Goal: Task Accomplishment & Management: Manage account settings

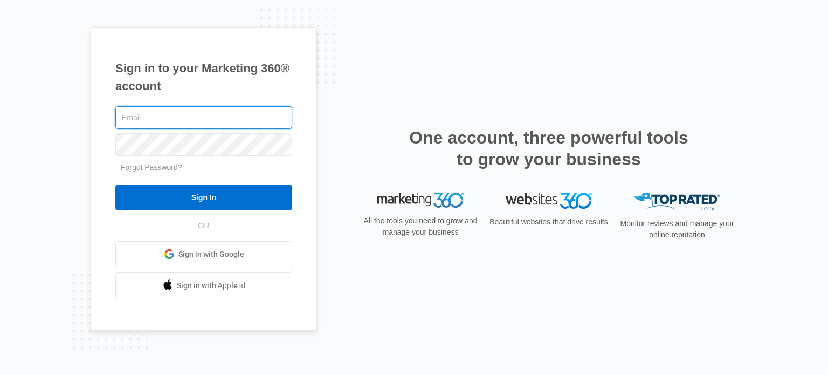
click at [230, 116] on input "text" at bounding box center [203, 117] width 177 height 23
type input "[PERSON_NAME][EMAIL_ADDRESS][DOMAIN_NAME]"
click at [115, 184] on input "Sign In" at bounding box center [203, 197] width 177 height 26
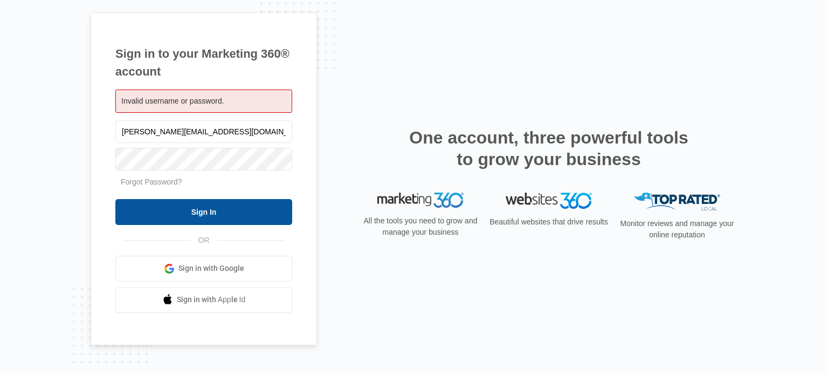
click at [198, 202] on input "Sign In" at bounding box center [203, 212] width 177 height 26
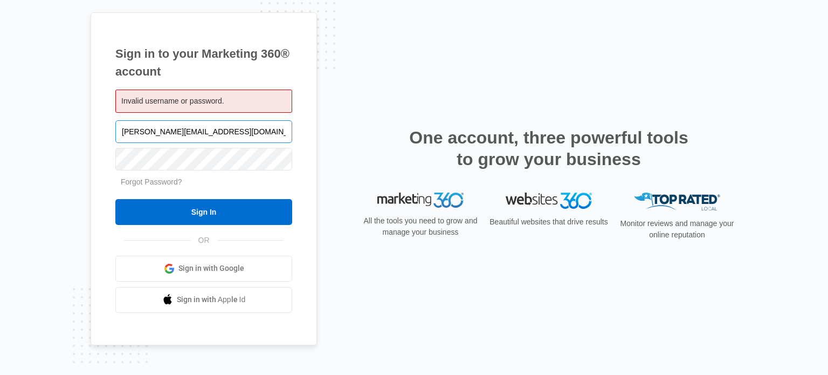
click at [209, 130] on input "[PERSON_NAME][EMAIL_ADDRESS][DOMAIN_NAME]" at bounding box center [203, 131] width 177 height 23
type input "susan@workawaysolutions.com"
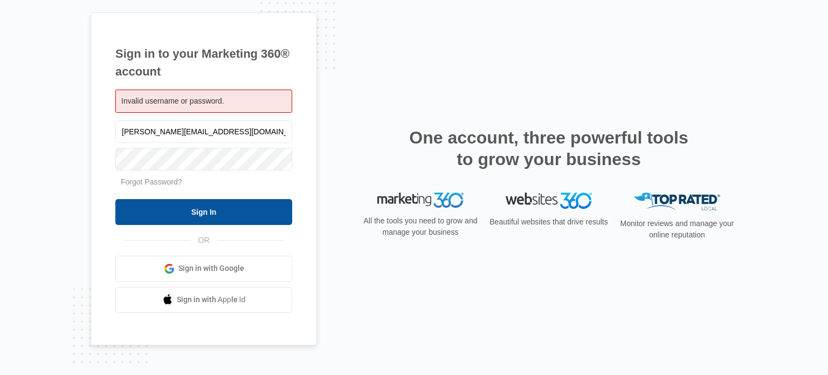
click at [201, 209] on input "Sign In" at bounding box center [203, 212] width 177 height 26
